Goal: Check status: Check status

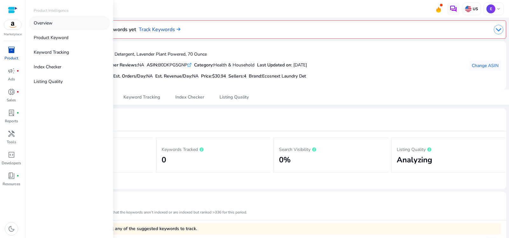
drag, startPoint x: 55, startPoint y: 22, endPoint x: 88, endPoint y: 31, distance: 34.3
click at [55, 22] on link "Overview" at bounding box center [69, 23] width 81 height 14
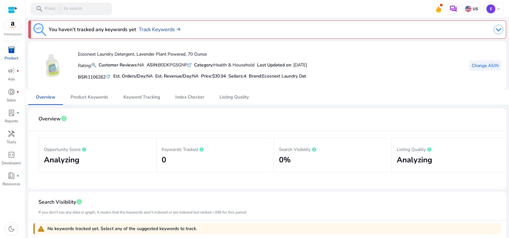
click at [489, 68] on span "Change ASIN" at bounding box center [484, 65] width 27 height 7
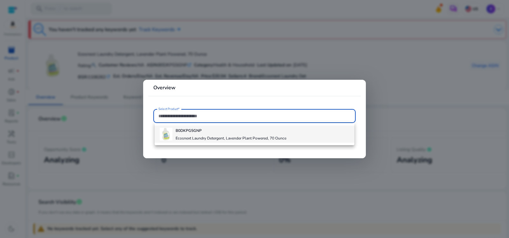
click at [224, 129] on h4 "B0DKPG5GNP" at bounding box center [230, 130] width 111 height 5
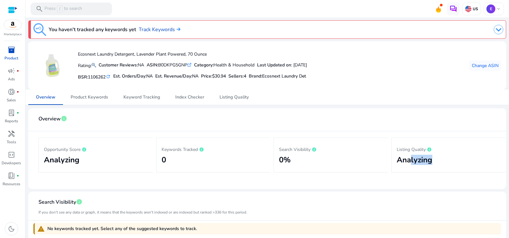
drag, startPoint x: 433, startPoint y: 168, endPoint x: 407, endPoint y: 168, distance: 25.4
click at [408, 169] on div "Listing Quality Analyzing" at bounding box center [448, 155] width 114 height 35
